Goal: Register for event/course

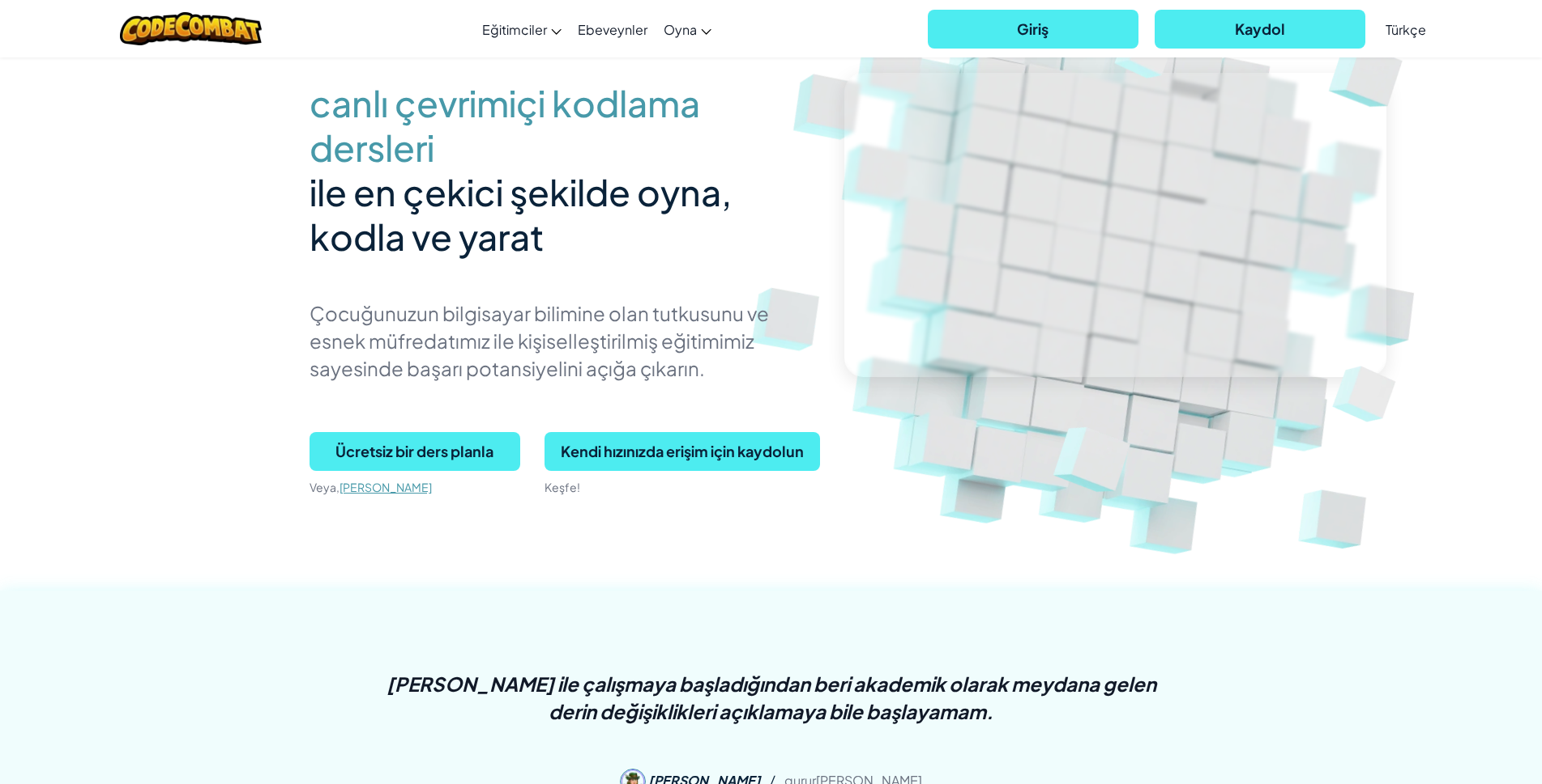
scroll to position [162, 0]
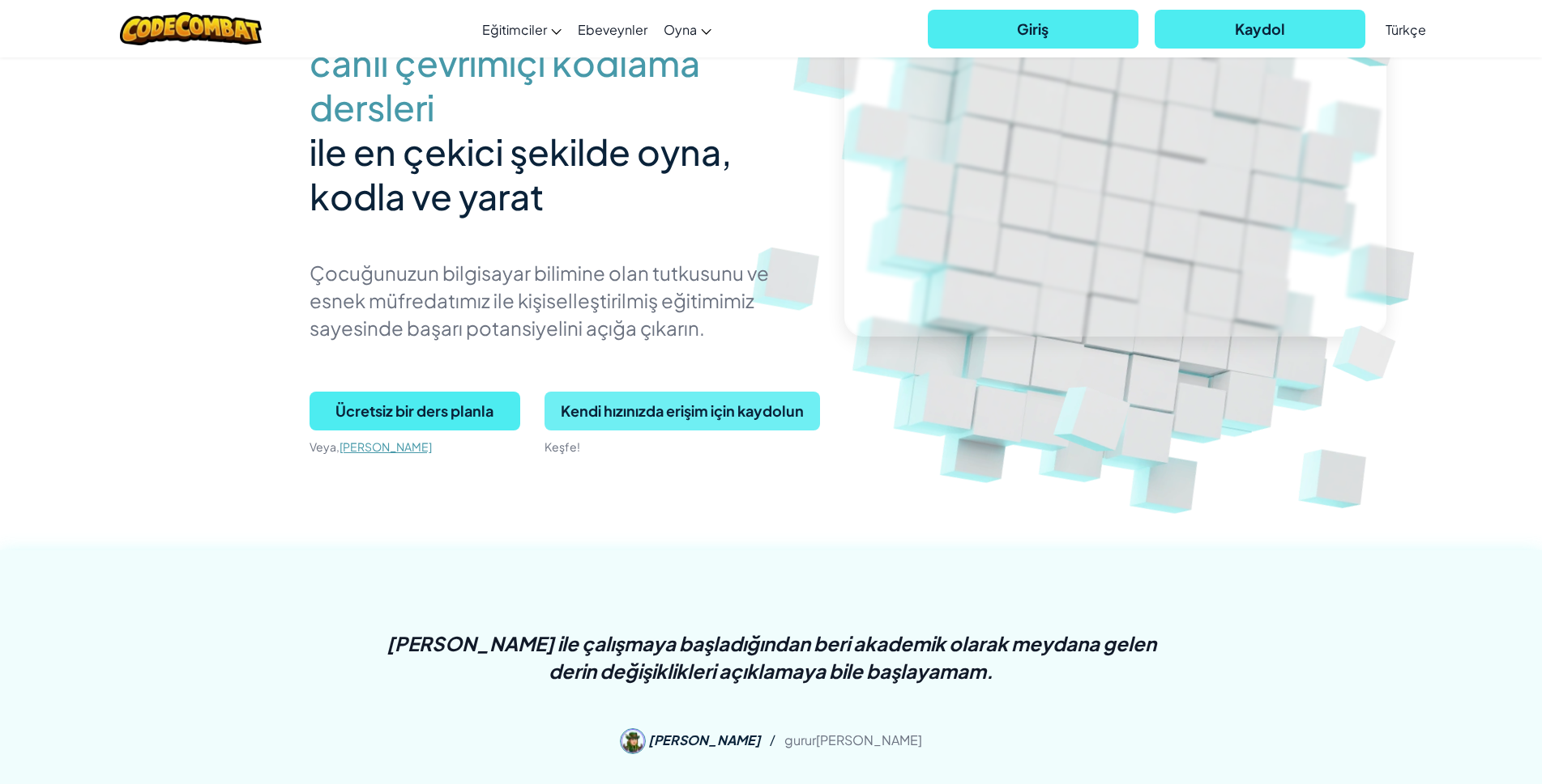
click at [608, 416] on span "Kendi hızınızda erişim için kaydolun" at bounding box center [682, 411] width 275 height 39
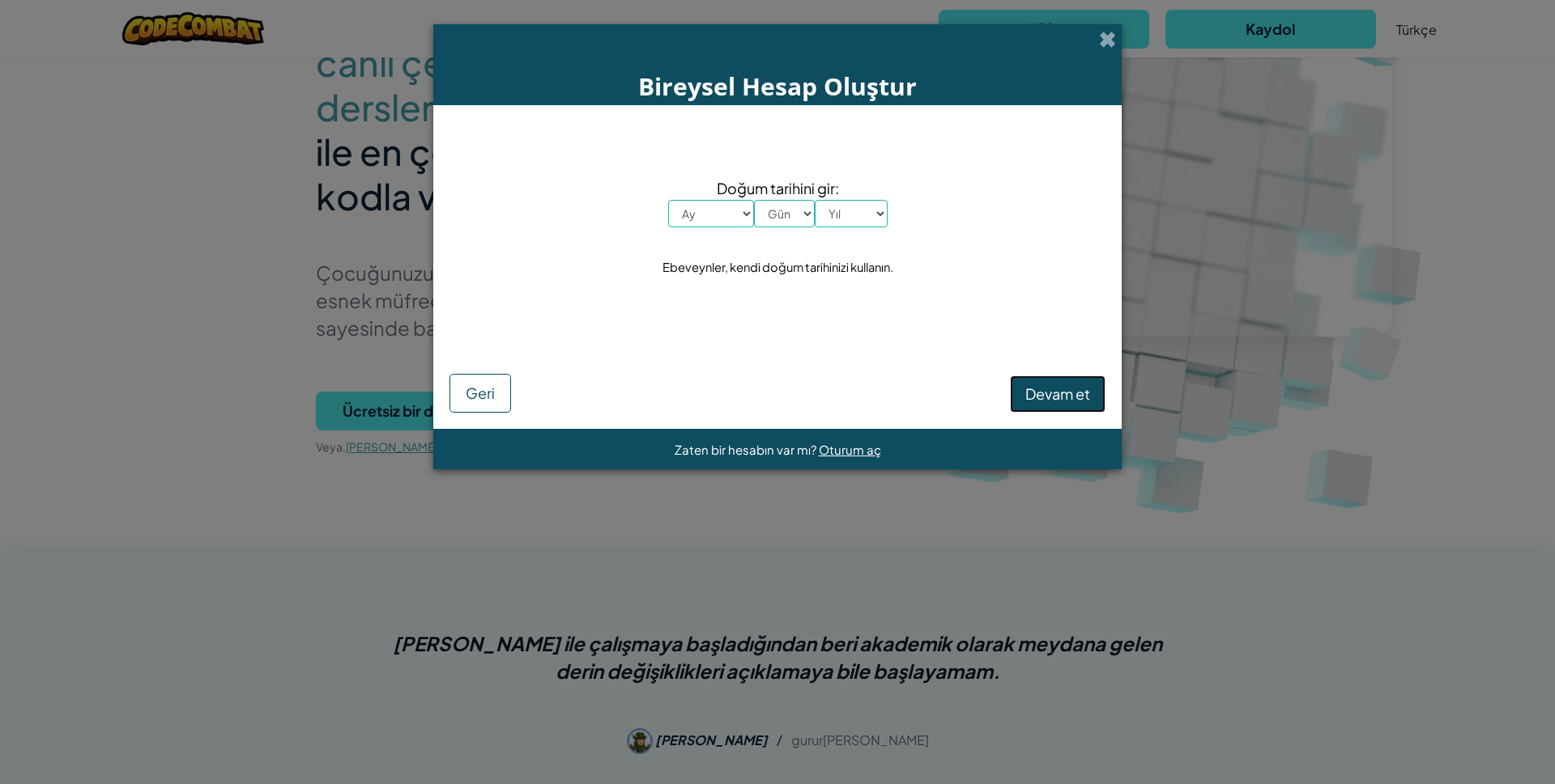
click at [1066, 391] on span "Devam et" at bounding box center [1058, 394] width 65 height 19
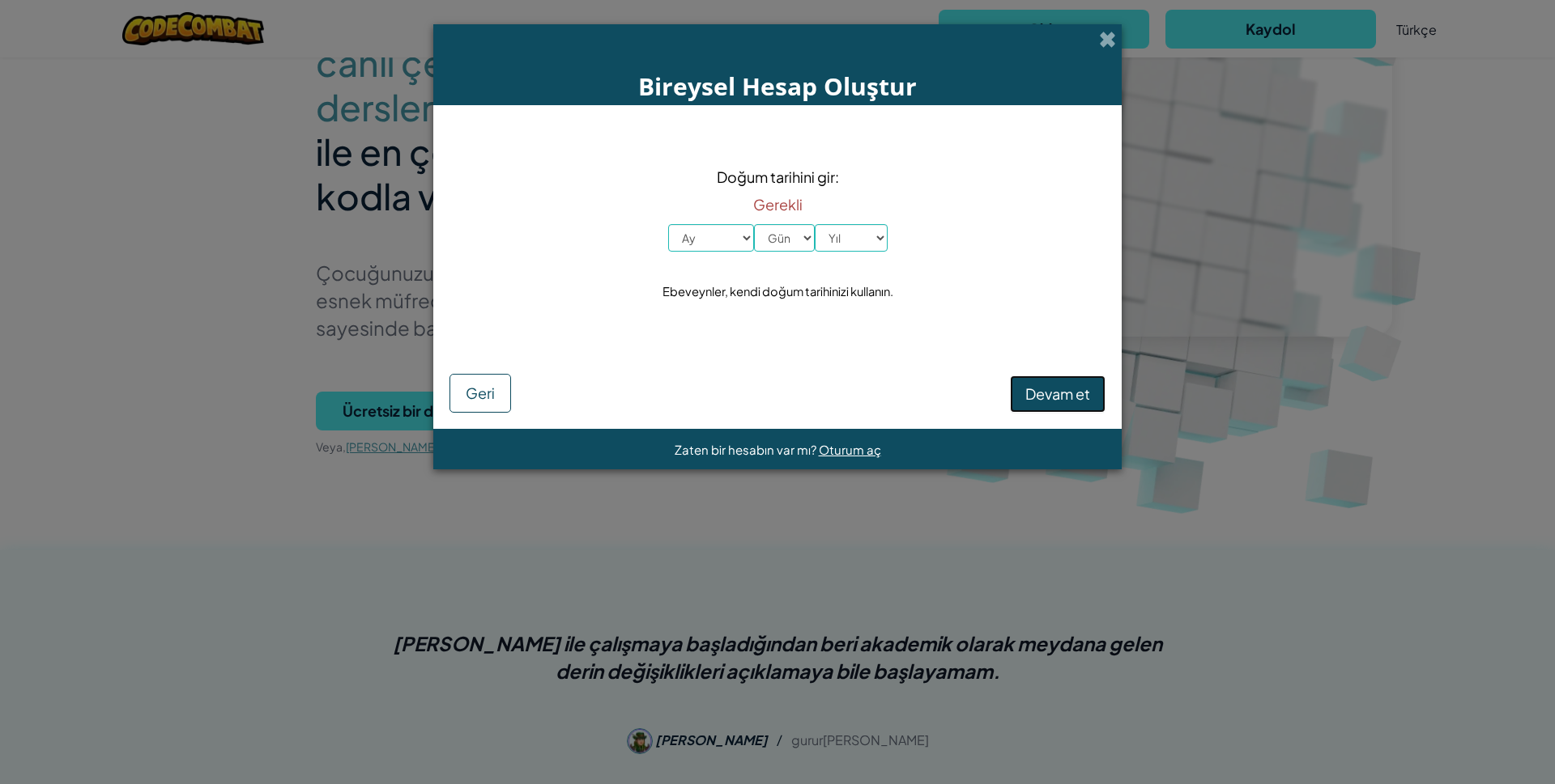
click at [1066, 391] on span "Devam et" at bounding box center [1058, 394] width 65 height 19
click at [735, 242] on select "Ay [PERSON_NAME] Şubat Mart Nisan Mayıs Haziran Temmuz Ağustos Eylül [PERSON_NA…" at bounding box center [712, 238] width 86 height 28
select select "9"
click at [669, 224] on select "Ay [PERSON_NAME] Şubat Mart Nisan Mayıs Haziran Temmuz Ağustos Eylül [PERSON_NA…" at bounding box center [712, 238] width 86 height 28
click at [783, 245] on select "Gün 1 2 3 4 5 6 7 8 9 10 11 12 13 14 15 16 17 18 19 20 21 22 23 24 25 26 27 28 …" at bounding box center [784, 238] width 61 height 28
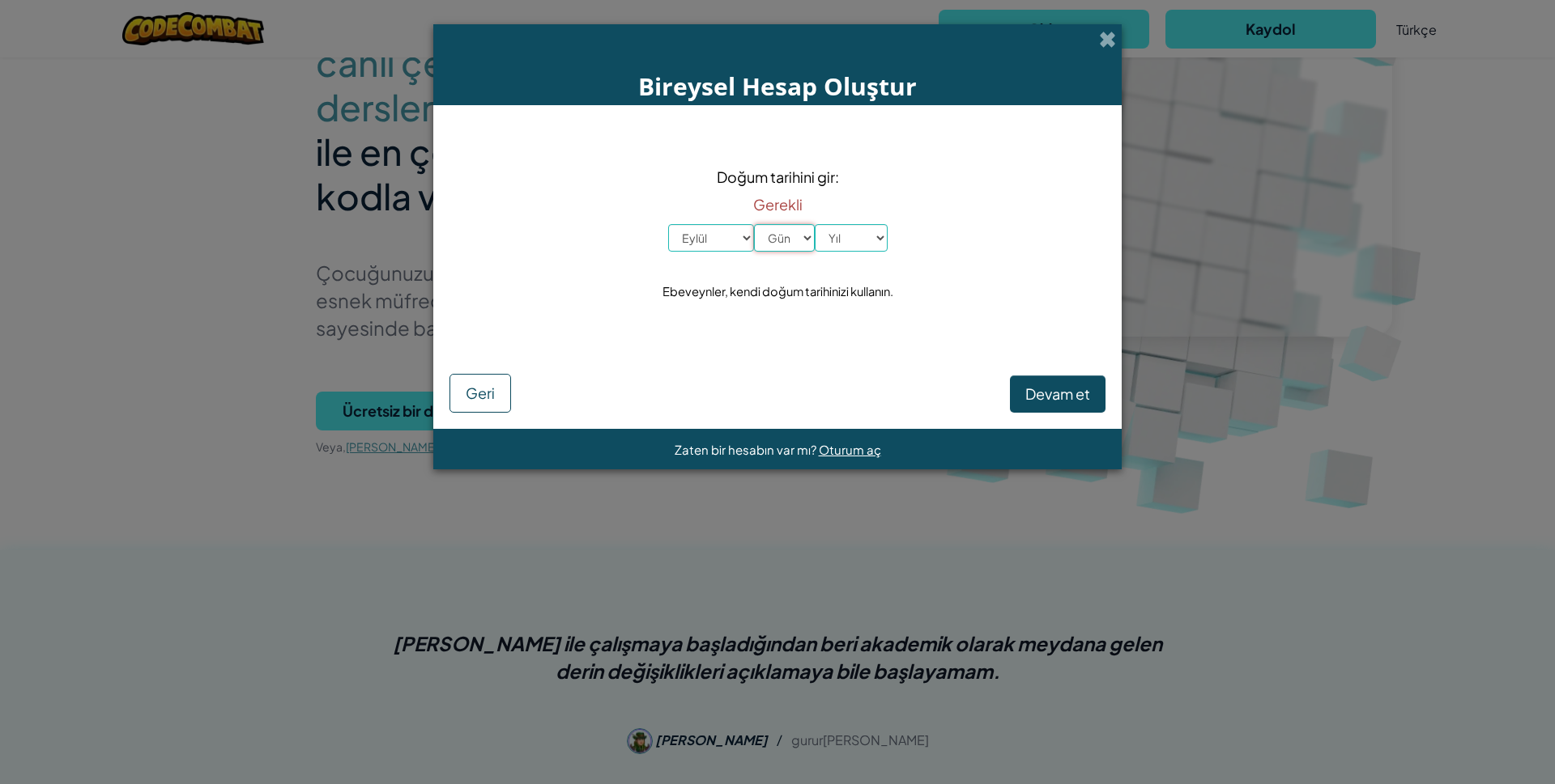
select select "17"
click at [755, 224] on select "Gün 1 2 3 4 5 6 7 8 9 10 11 12 13 14 15 16 17 18 19 20 21 22 23 24 25 26 27 28 …" at bounding box center [784, 238] width 61 height 28
click at [838, 232] on select "Yıl 2025 2024 2023 2022 2021 2020 2019 2018 2017 2016 2015 2014 2013 2012 2011 …" at bounding box center [851, 238] width 73 height 28
select select "2011"
click at [815, 224] on select "Yıl 2025 2024 2023 2022 2021 2020 2019 2018 2017 2016 2015 2014 2013 2012 2011 …" at bounding box center [851, 238] width 73 height 28
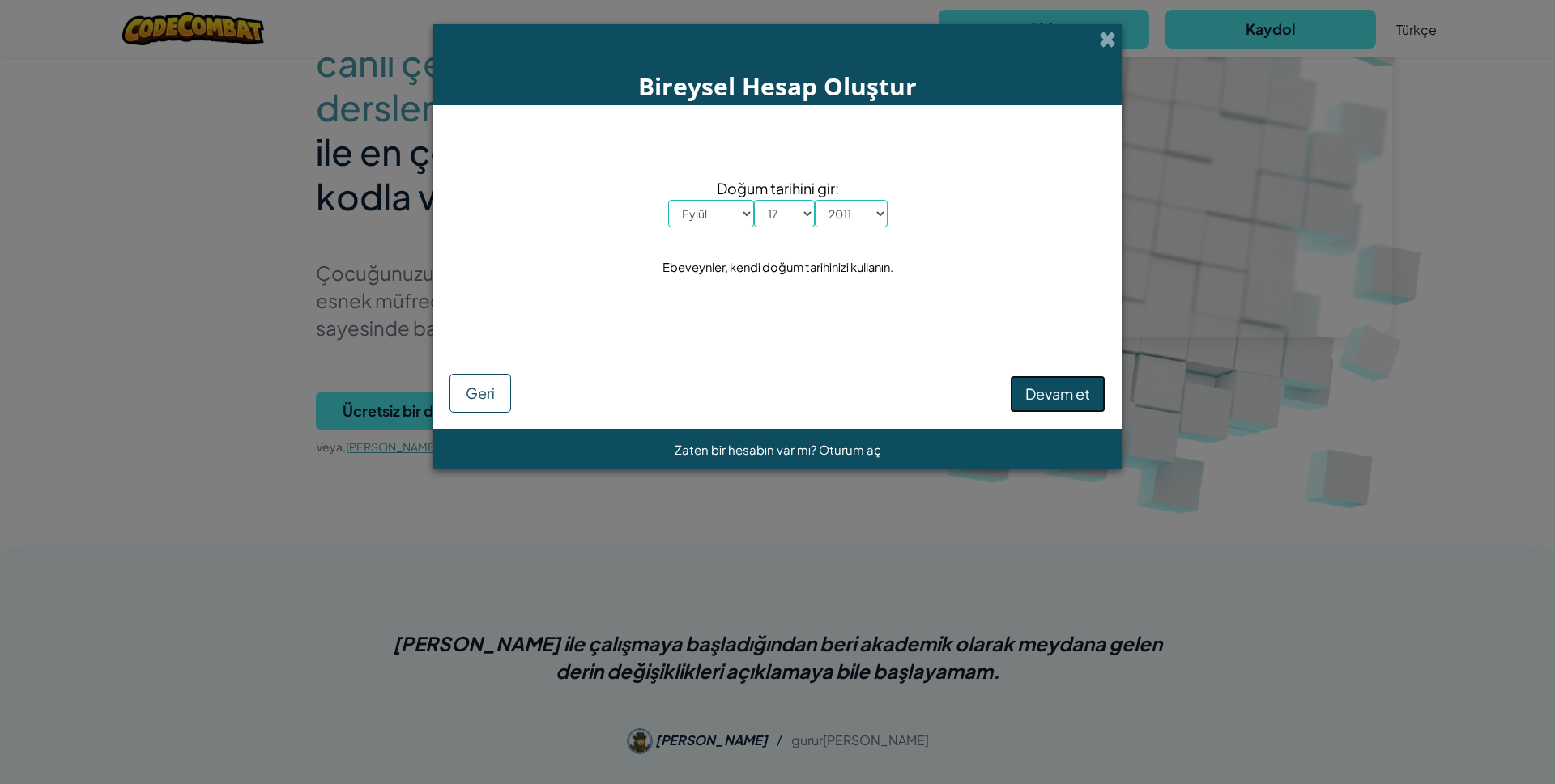
click at [1036, 385] on span "Devam et" at bounding box center [1058, 394] width 65 height 19
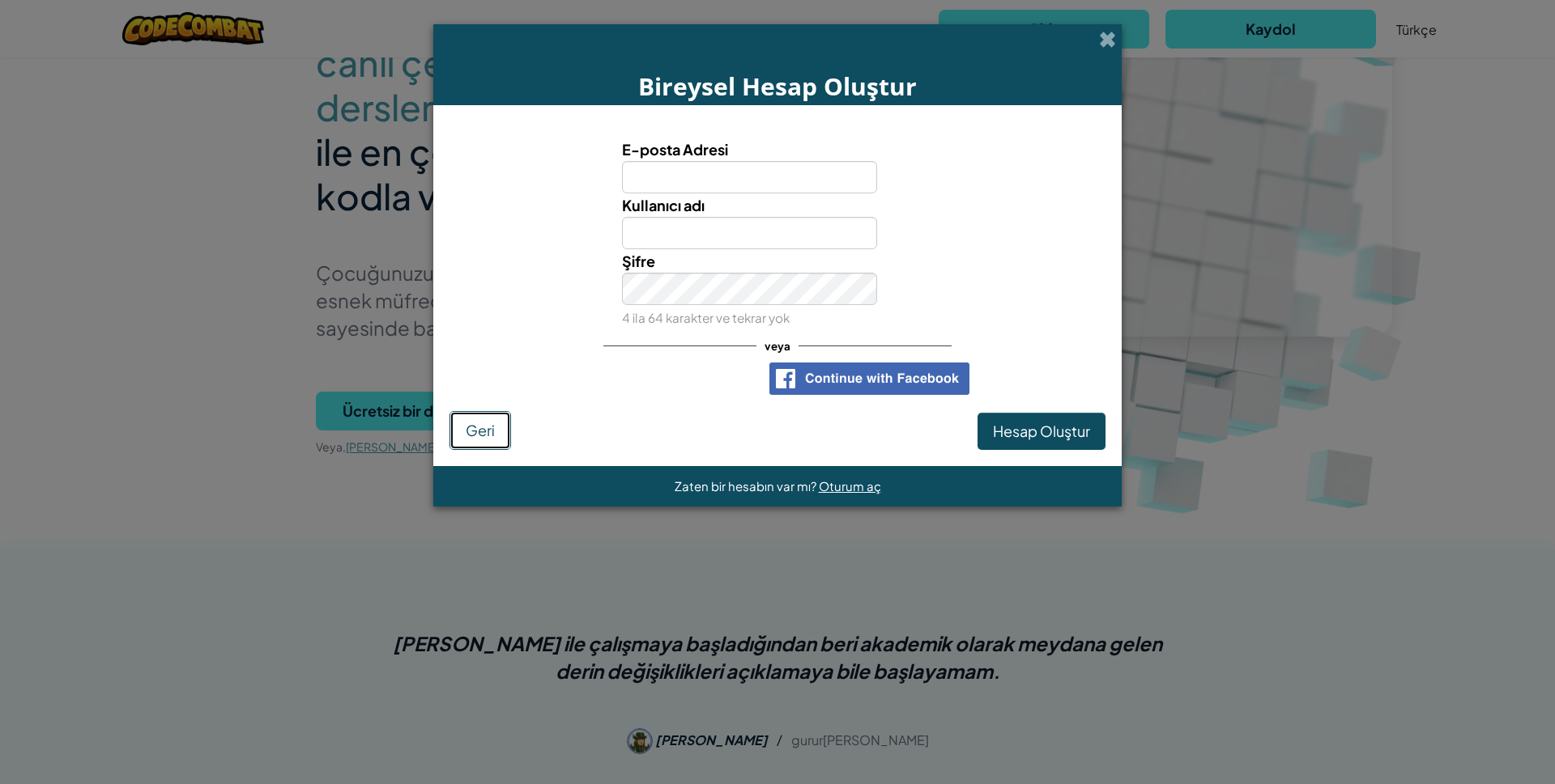
click at [484, 433] on span "Geri" at bounding box center [480, 430] width 29 height 19
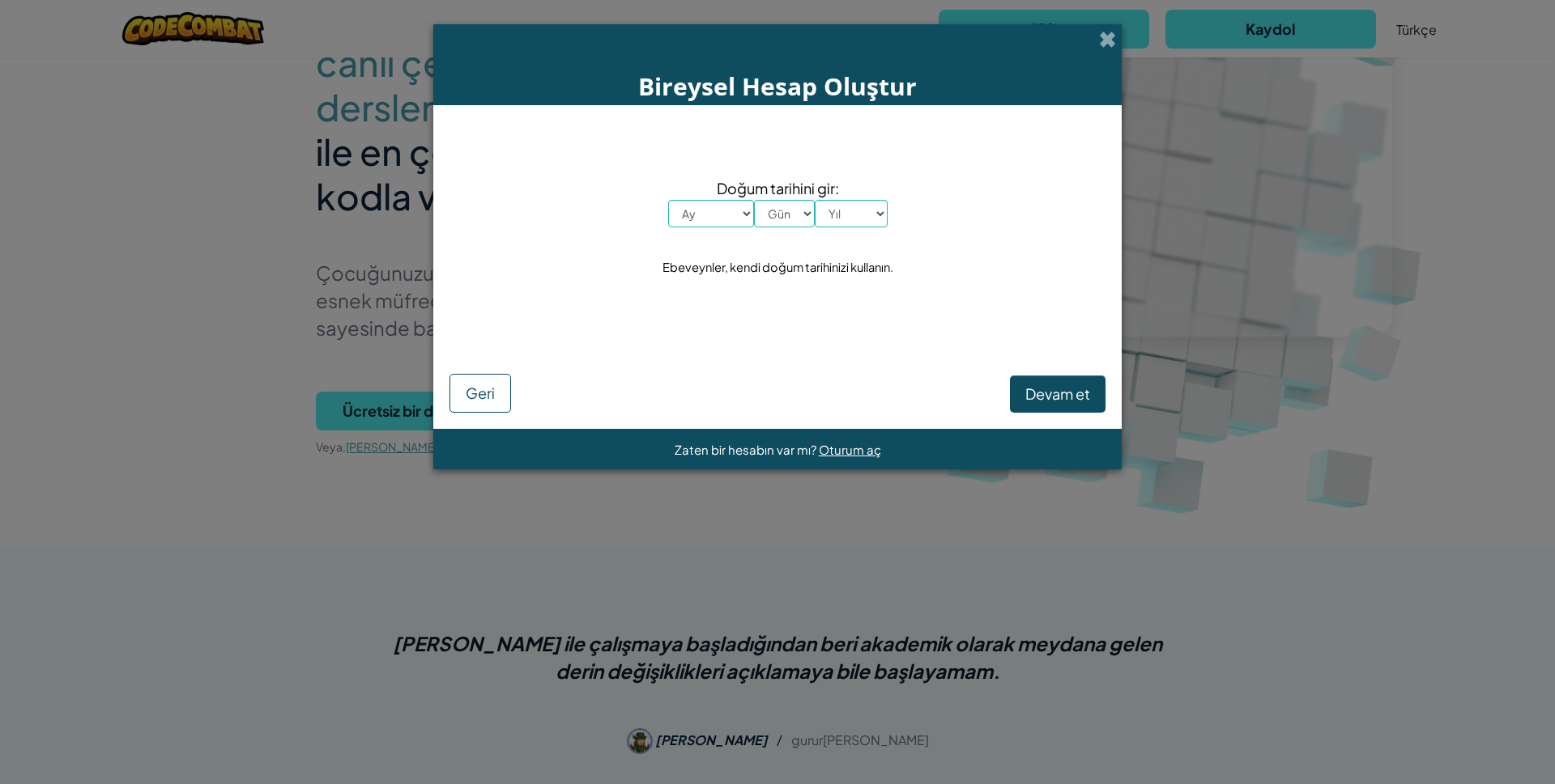
click at [734, 212] on select "Ay [PERSON_NAME] Şubat Mart Nisan Mayıs Haziran Temmuz Ağustos Eylül [PERSON_NA…" at bounding box center [712, 213] width 86 height 28
select select "6"
click at [669, 199] on select "Ay [PERSON_NAME] Şubat Mart Nisan Mayıs Haziran Temmuz Ağustos Eylül [PERSON_NA…" at bounding box center [712, 213] width 86 height 28
click at [784, 216] on select "Gün 1 2 3 4 5 6 7 8 9 10 11 12 13 14 15 16 17 18 19 20 21 22 23 24 25 26 27 28 …" at bounding box center [784, 213] width 61 height 28
select select "12"
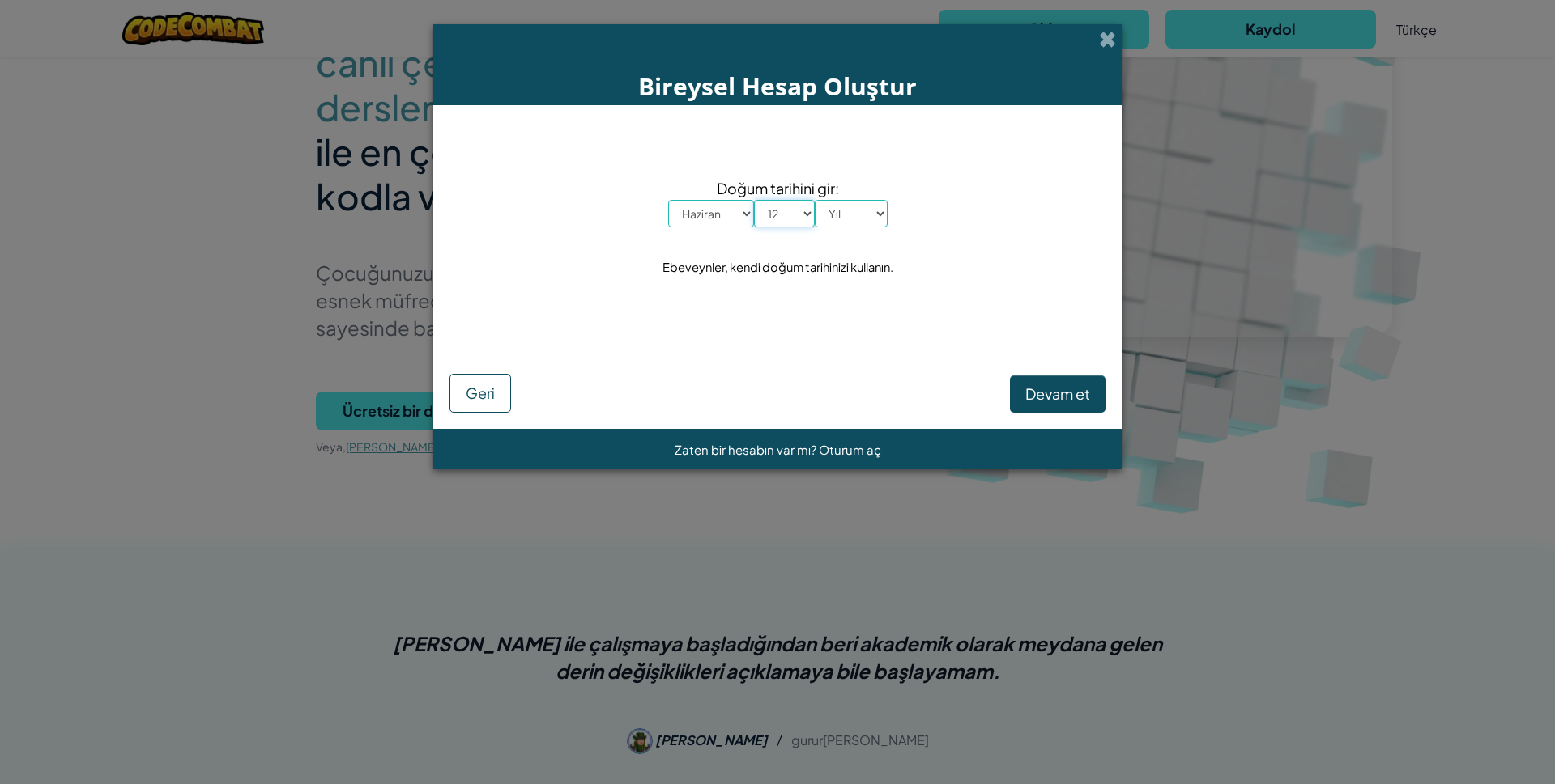
click at [755, 199] on select "Gün 1 2 3 4 5 6 7 8 9 10 11 12 13 14 15 16 17 18 19 20 21 22 23 24 25 26 27 28 …" at bounding box center [784, 213] width 61 height 28
click at [856, 204] on select "Yıl 2025 2024 2023 2022 2021 2020 2019 2018 2017 2016 2015 2014 2013 2012 2011 …" at bounding box center [851, 213] width 73 height 28
select select "2007"
click at [815, 199] on select "Yıl 2025 2024 2023 2022 2021 2020 2019 2018 2017 2016 2015 2014 2013 2012 2011 …" at bounding box center [851, 213] width 73 height 28
click at [1045, 385] on span "Devam et" at bounding box center [1058, 394] width 65 height 19
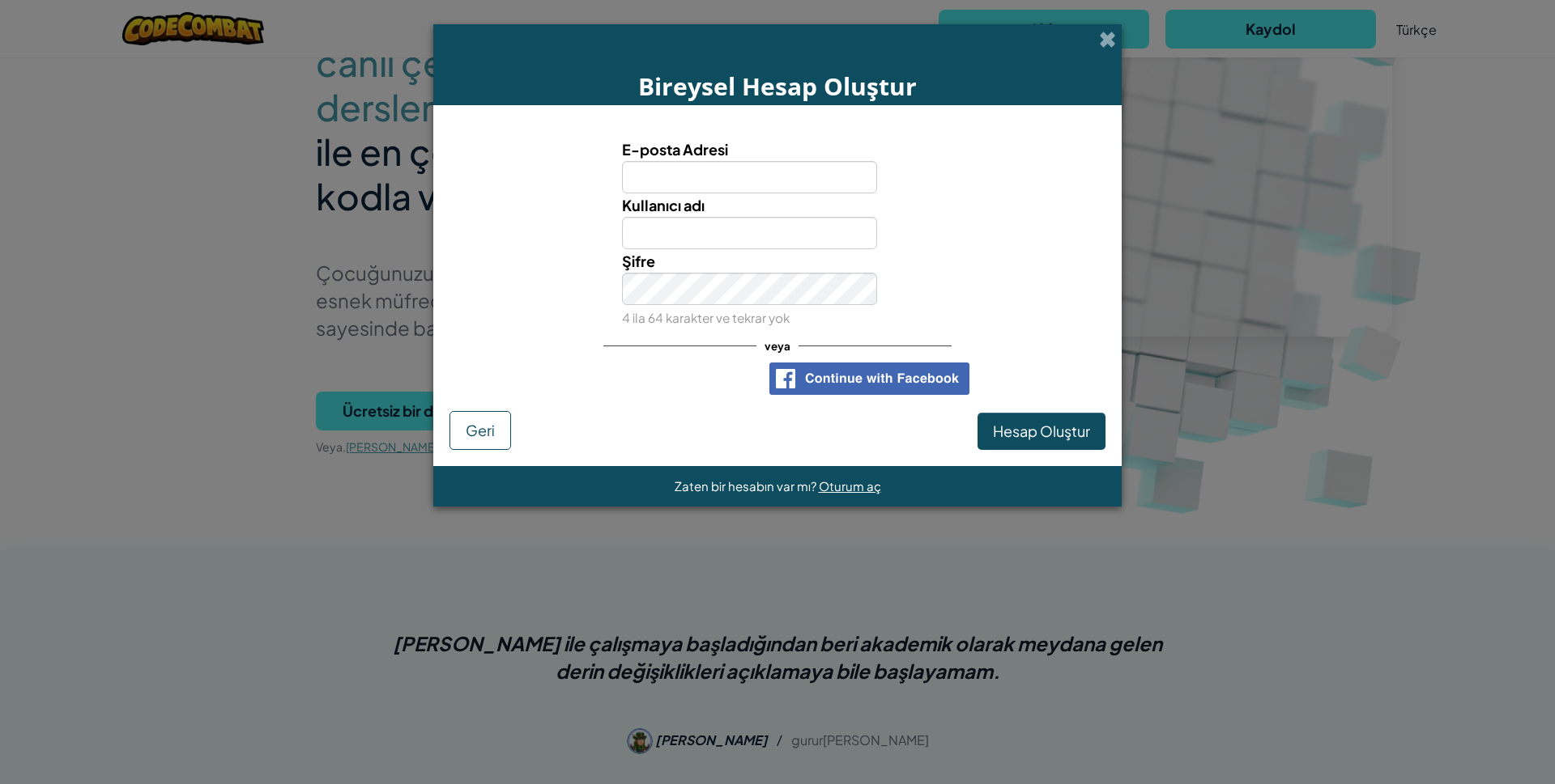
click at [778, 349] on span "veya" at bounding box center [778, 346] width 42 height 24
click at [495, 440] on button "Geri" at bounding box center [480, 430] width 62 height 39
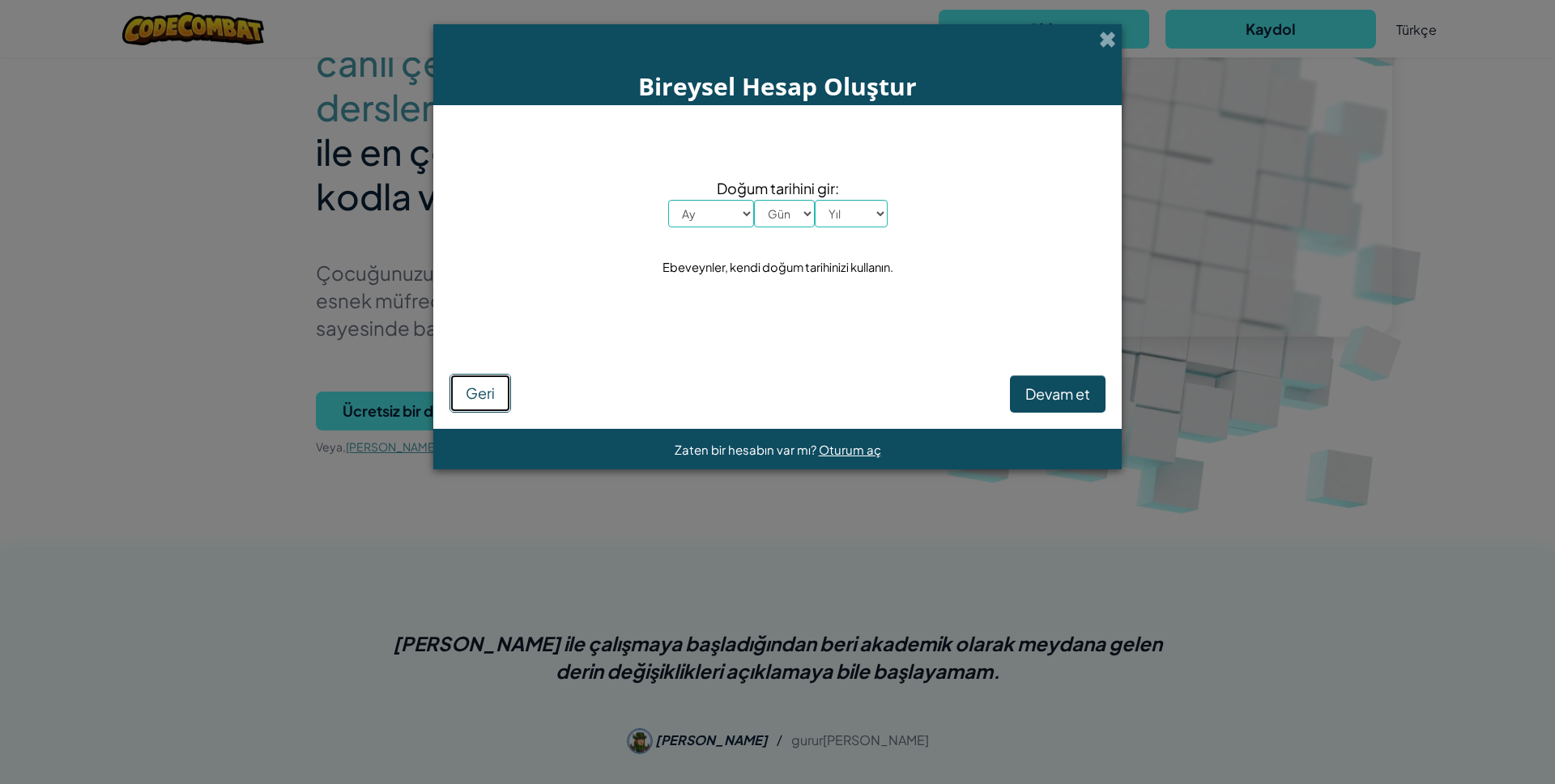
click at [507, 394] on button "Geri" at bounding box center [480, 393] width 62 height 39
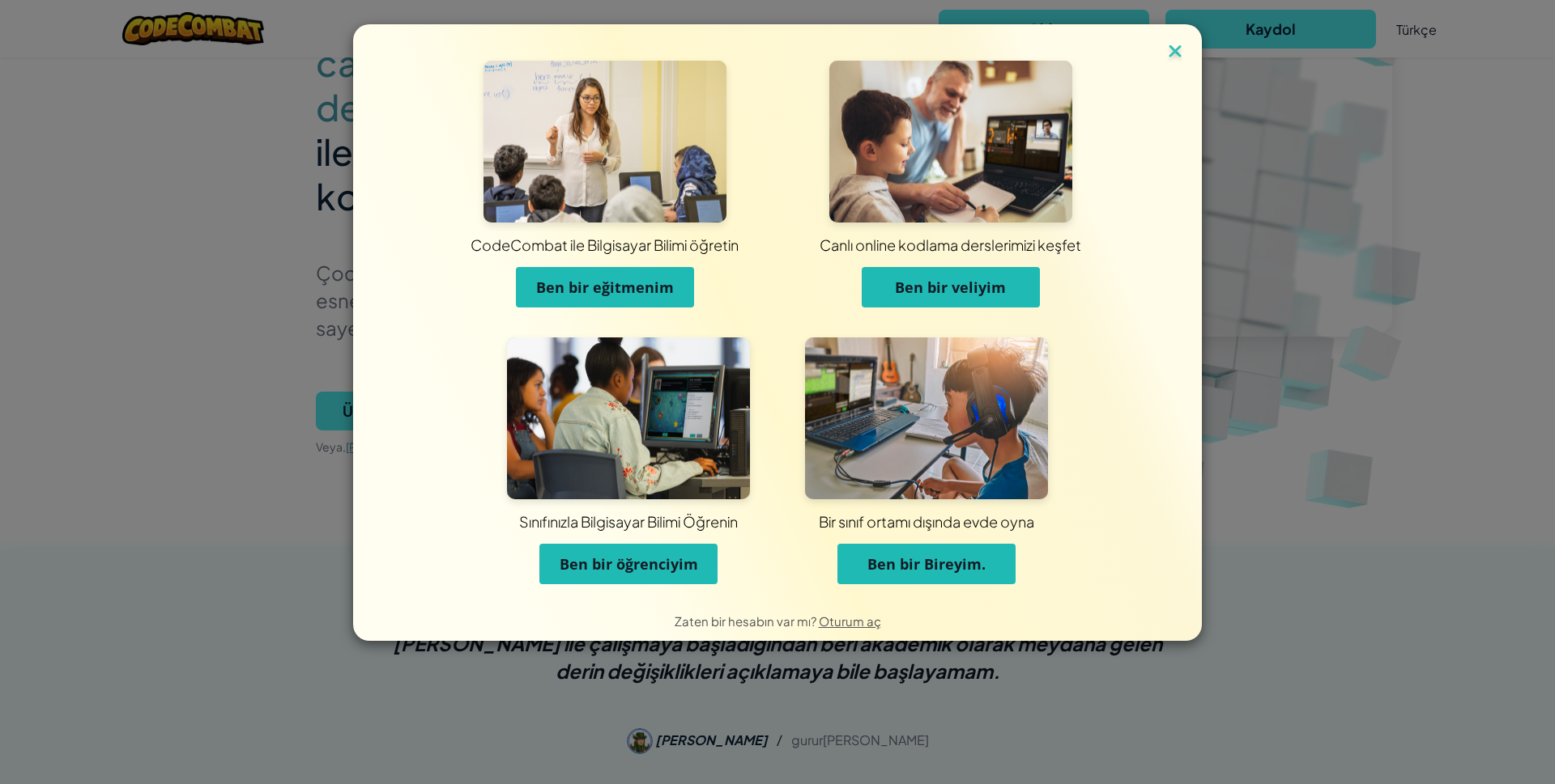
click at [1171, 58] on img at bounding box center [1175, 53] width 21 height 24
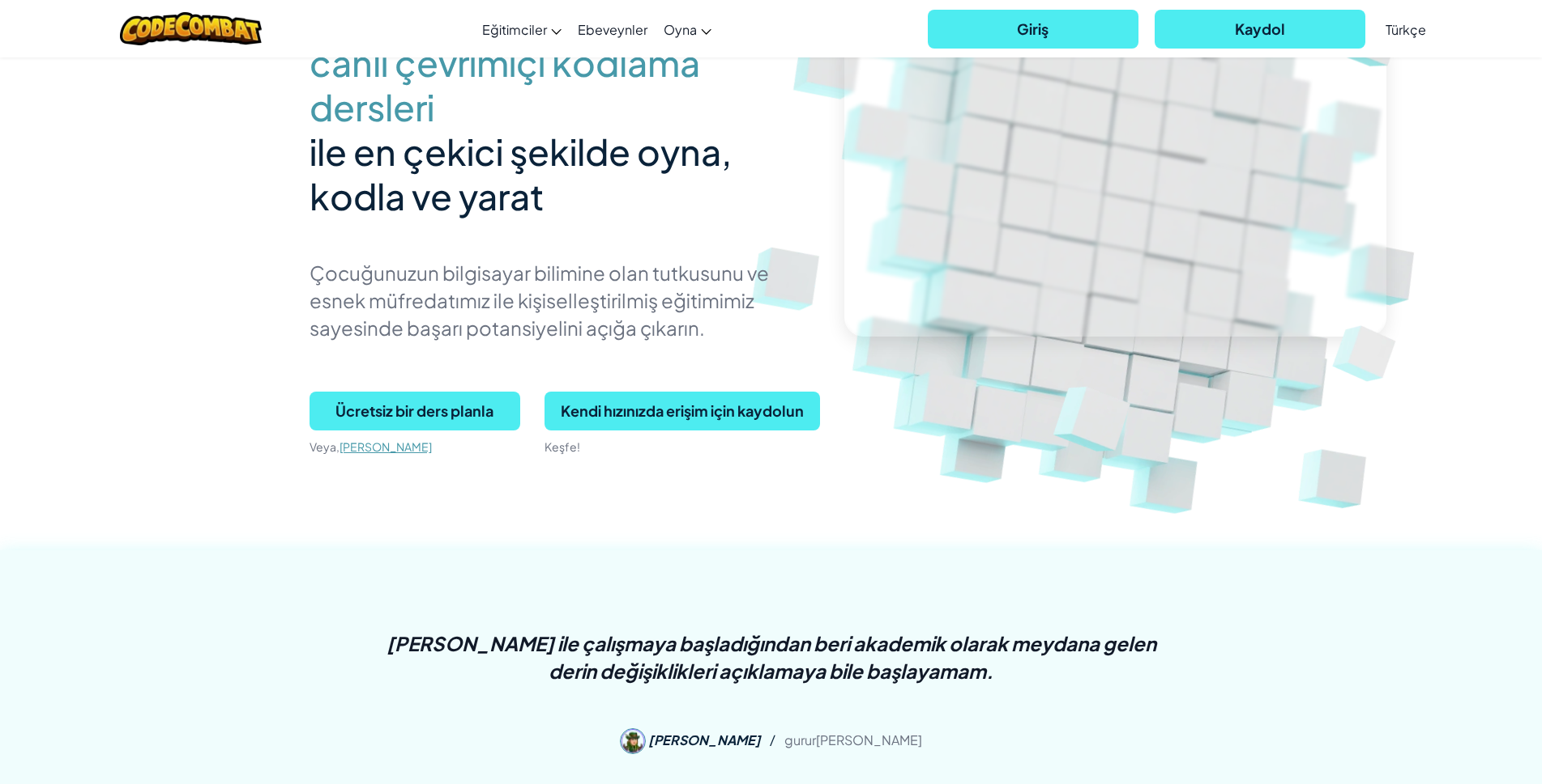
scroll to position [81, 0]
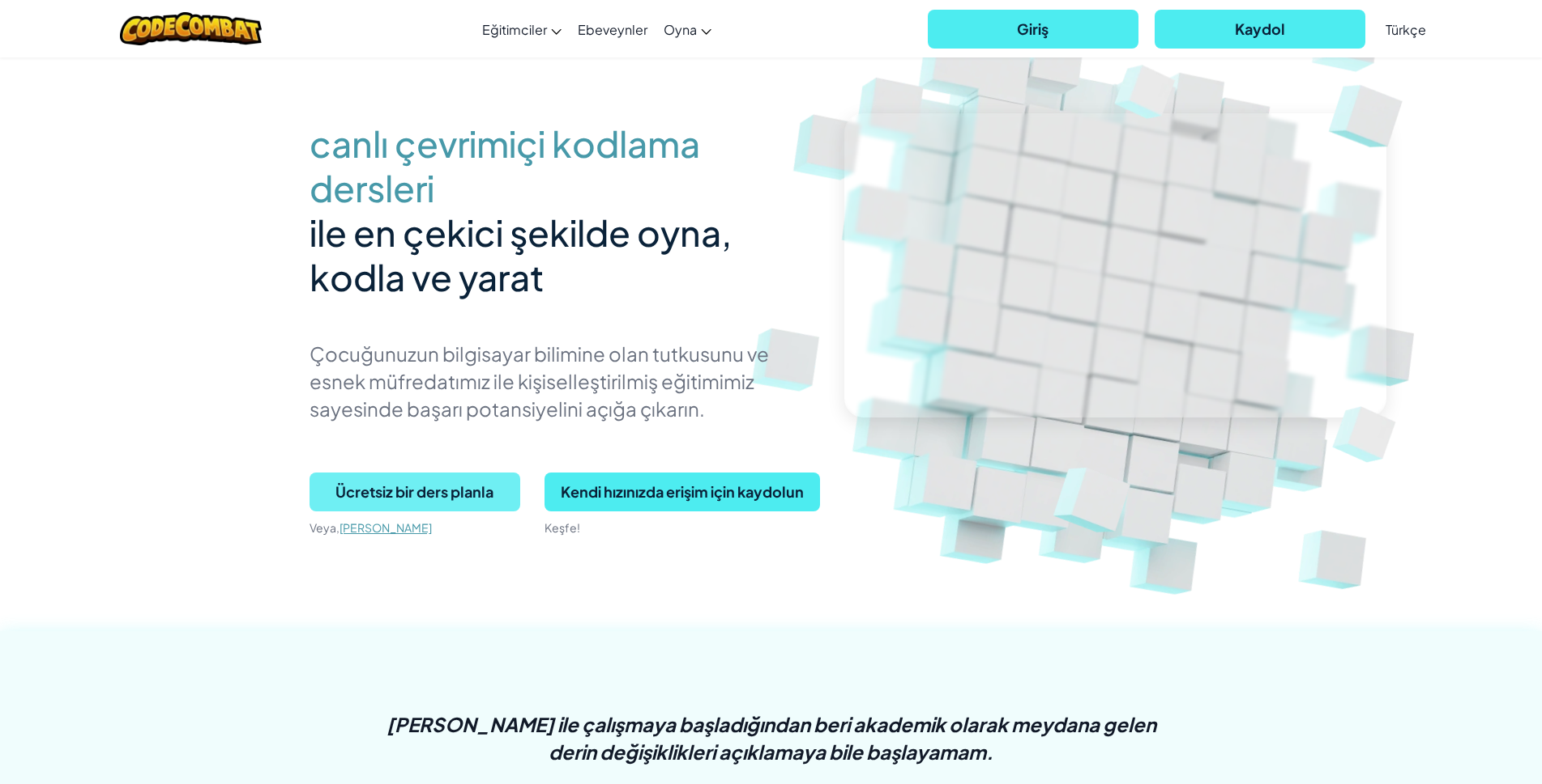
click at [412, 485] on span "Ücretsiz bir ders planla" at bounding box center [414, 492] width 211 height 39
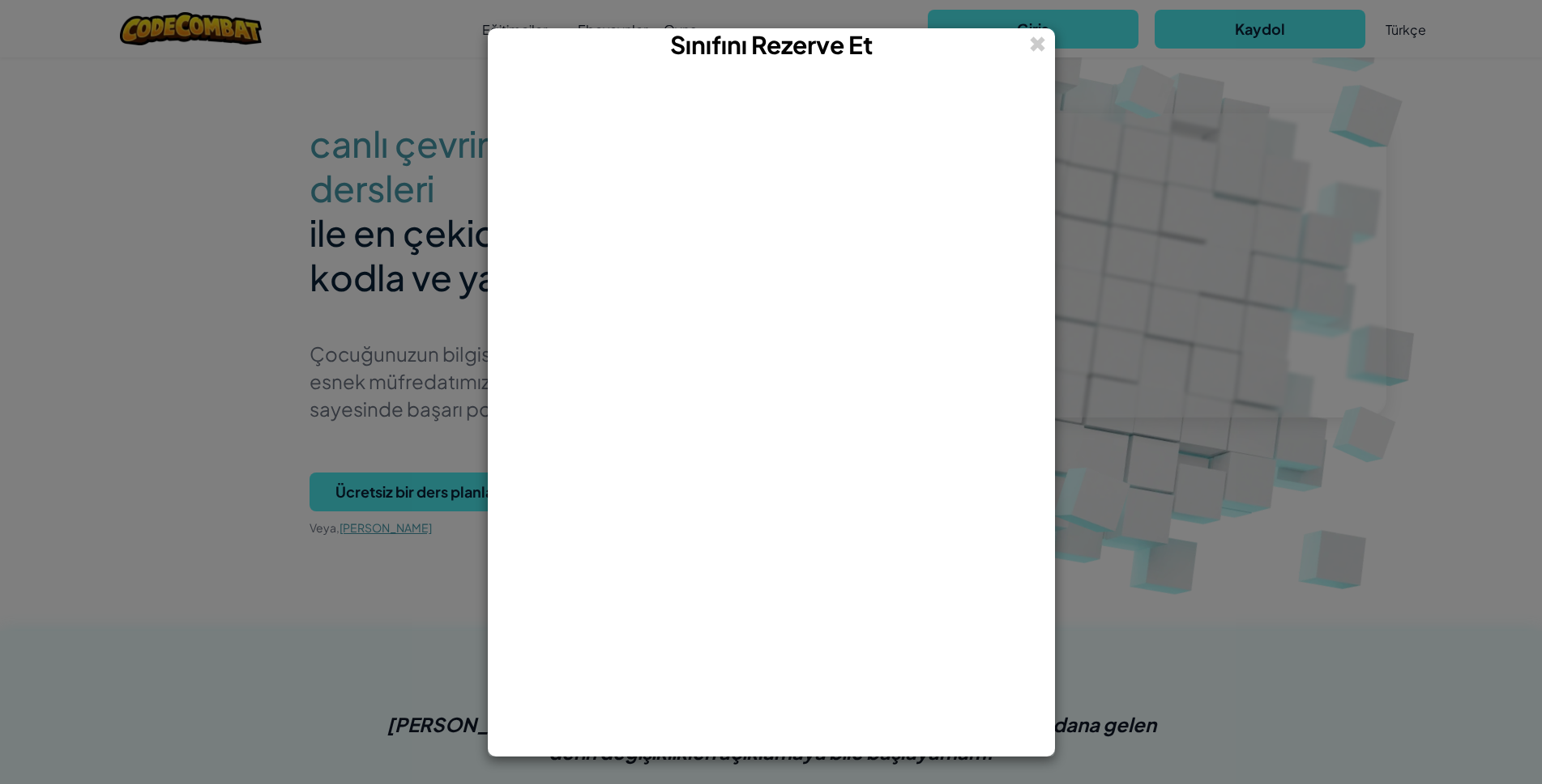
scroll to position [405, 0]
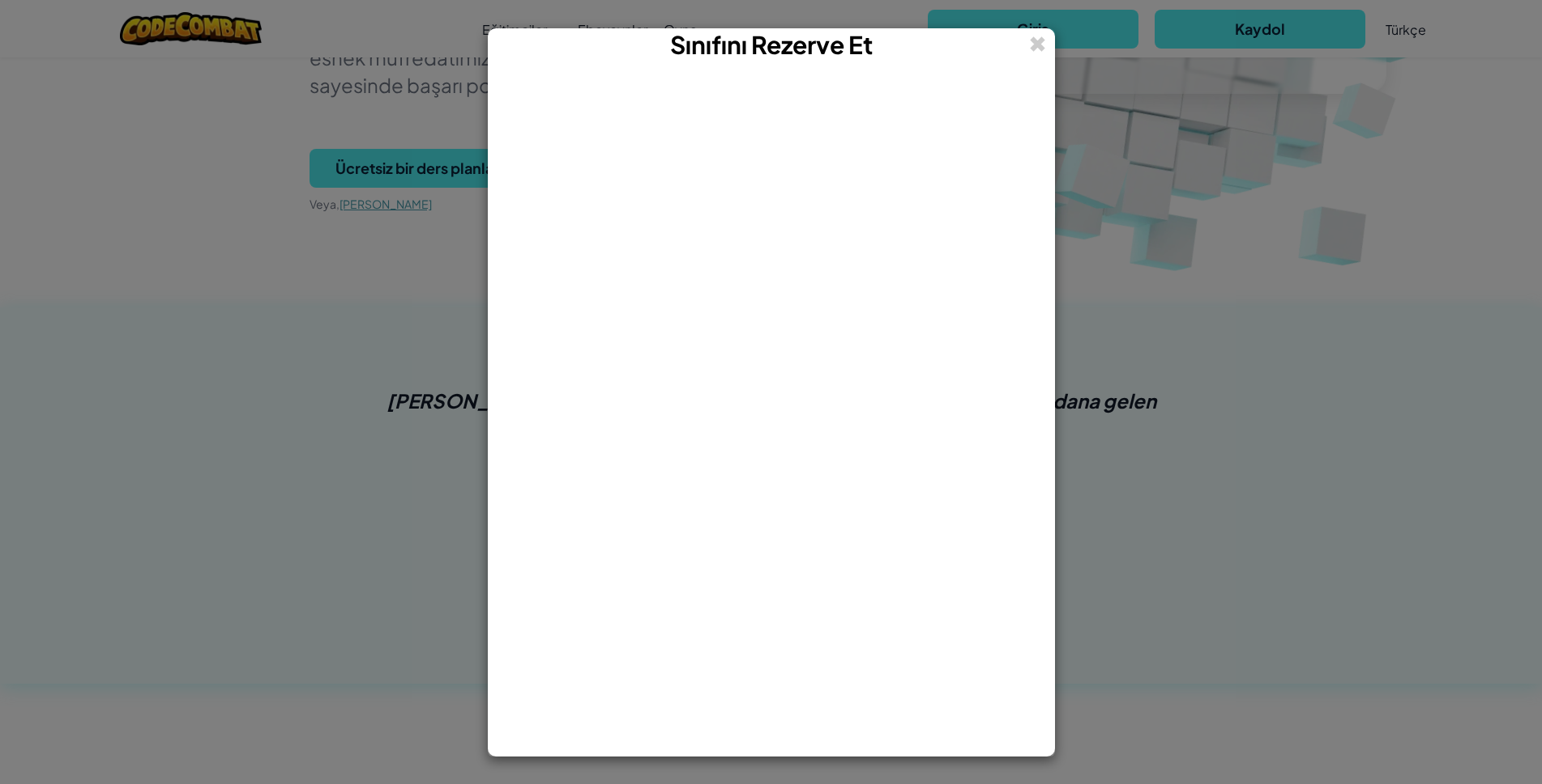
click at [1047, 42] on div "Sınıfını Rezerve Et" at bounding box center [771, 45] width 566 height 32
click at [1031, 35] on span at bounding box center [1037, 44] width 17 height 32
